Goal: Task Accomplishment & Management: Manage account settings

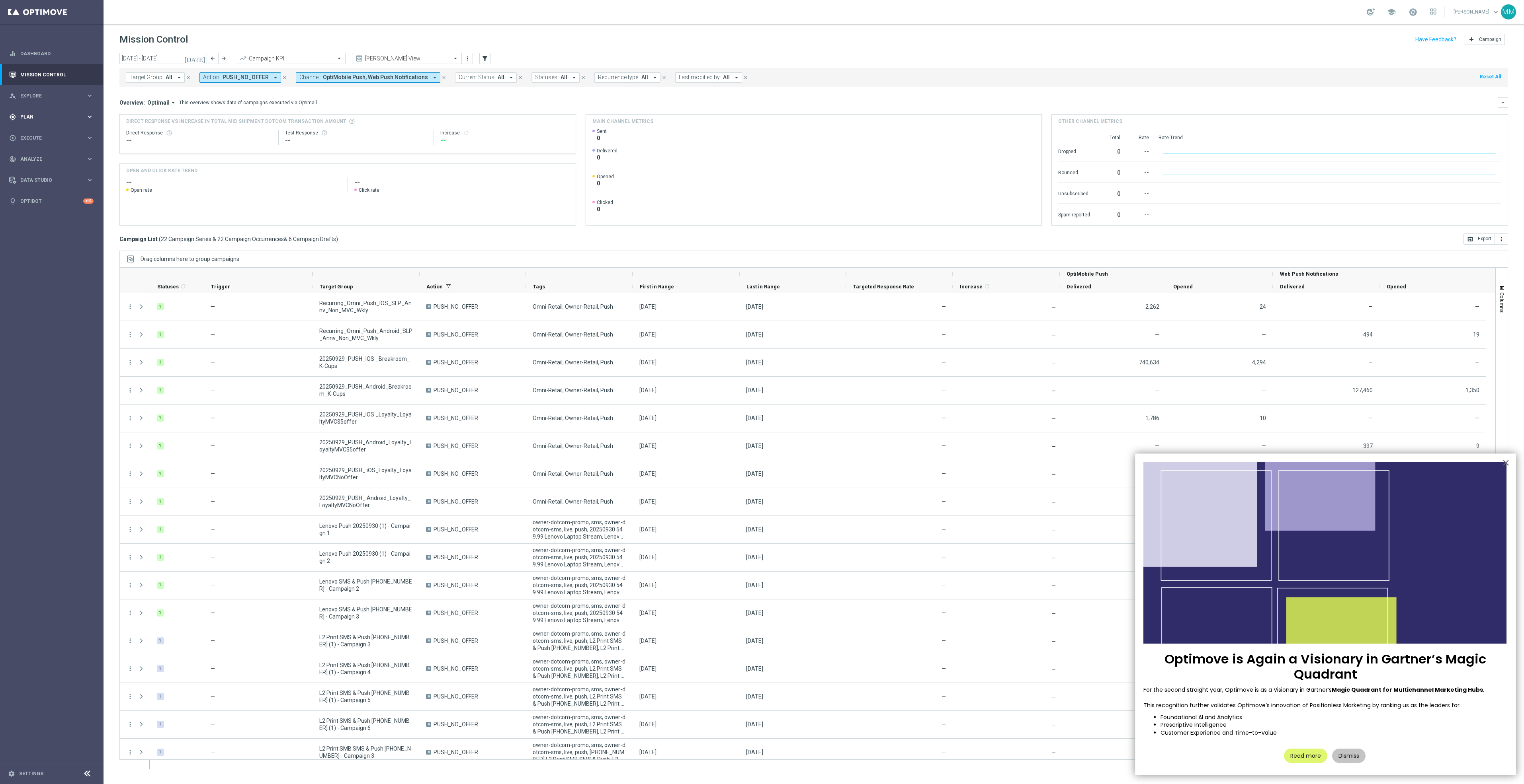
click at [70, 115] on span "Plan" at bounding box center [53, 117] width 66 height 5
click at [46, 132] on link "Target Groups" at bounding box center [51, 133] width 62 height 7
